Goal: Task Accomplishment & Management: Use online tool/utility

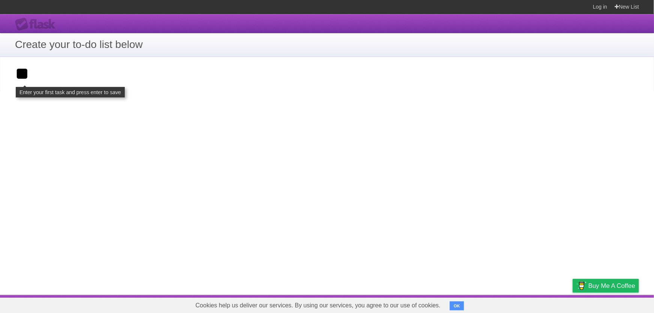
type input "*"
click input "**********" at bounding box center [0, 0] width 0 height 0
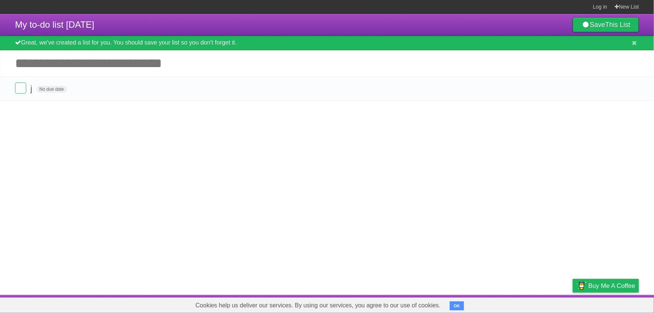
click at [597, 293] on article "My to-do list [DATE] Save This List Great, we've created a list for you. You sh…" at bounding box center [327, 154] width 654 height 281
click at [595, 287] on span "Buy me a coffee" at bounding box center [611, 285] width 47 height 13
